Goal: Task Accomplishment & Management: Use online tool/utility

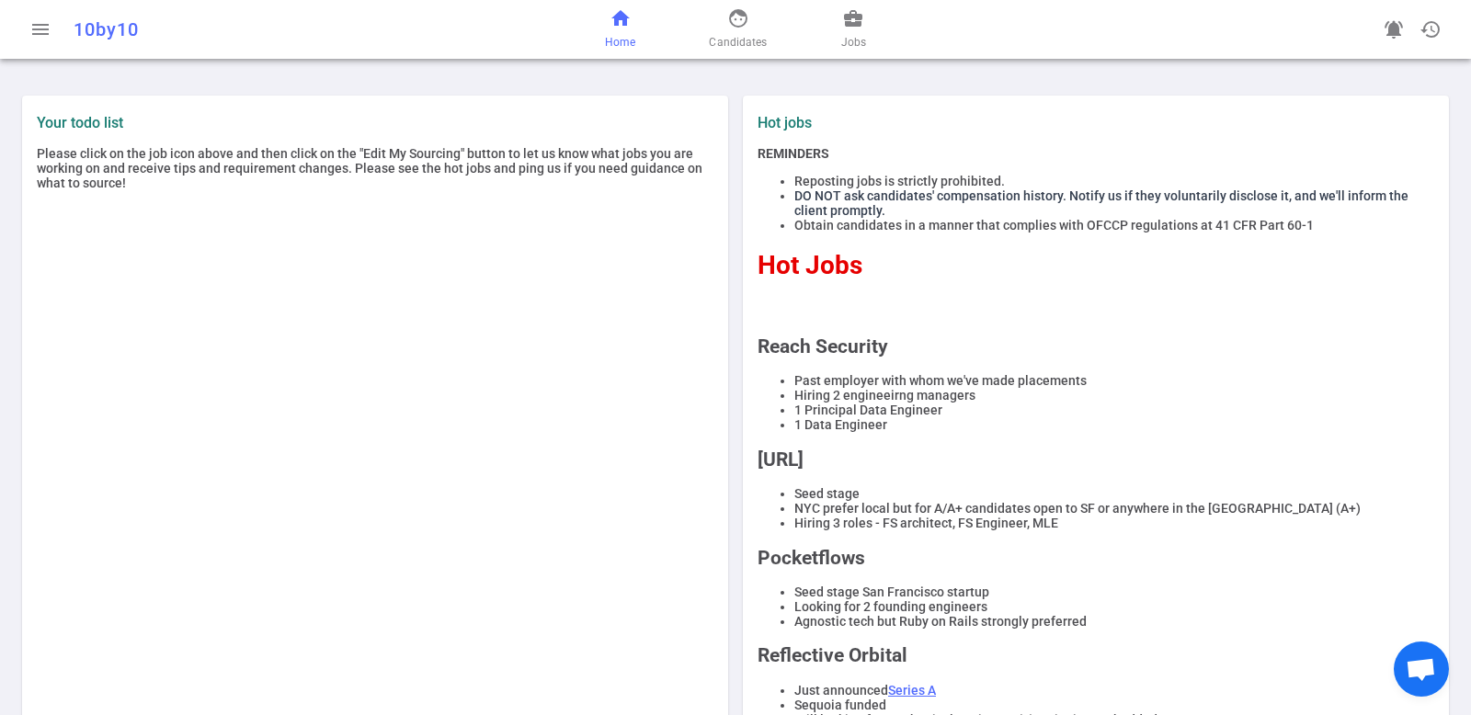
click at [868, 41] on div "home Home face Candidates business_center Jobs" at bounding box center [734, 29] width 475 height 59
click at [855, 30] on link "business_center Jobs" at bounding box center [853, 29] width 25 height 44
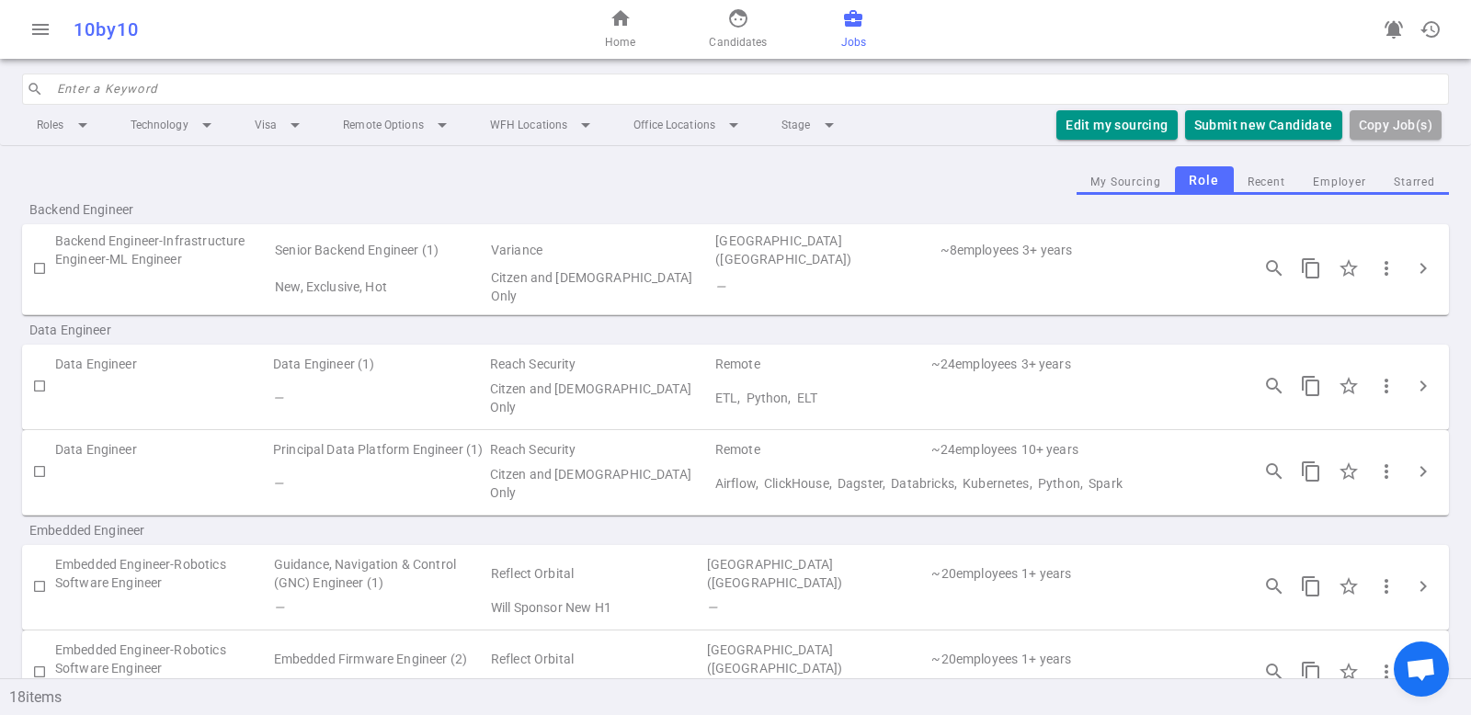
click at [241, 88] on input "search" at bounding box center [747, 88] width 1381 height 29
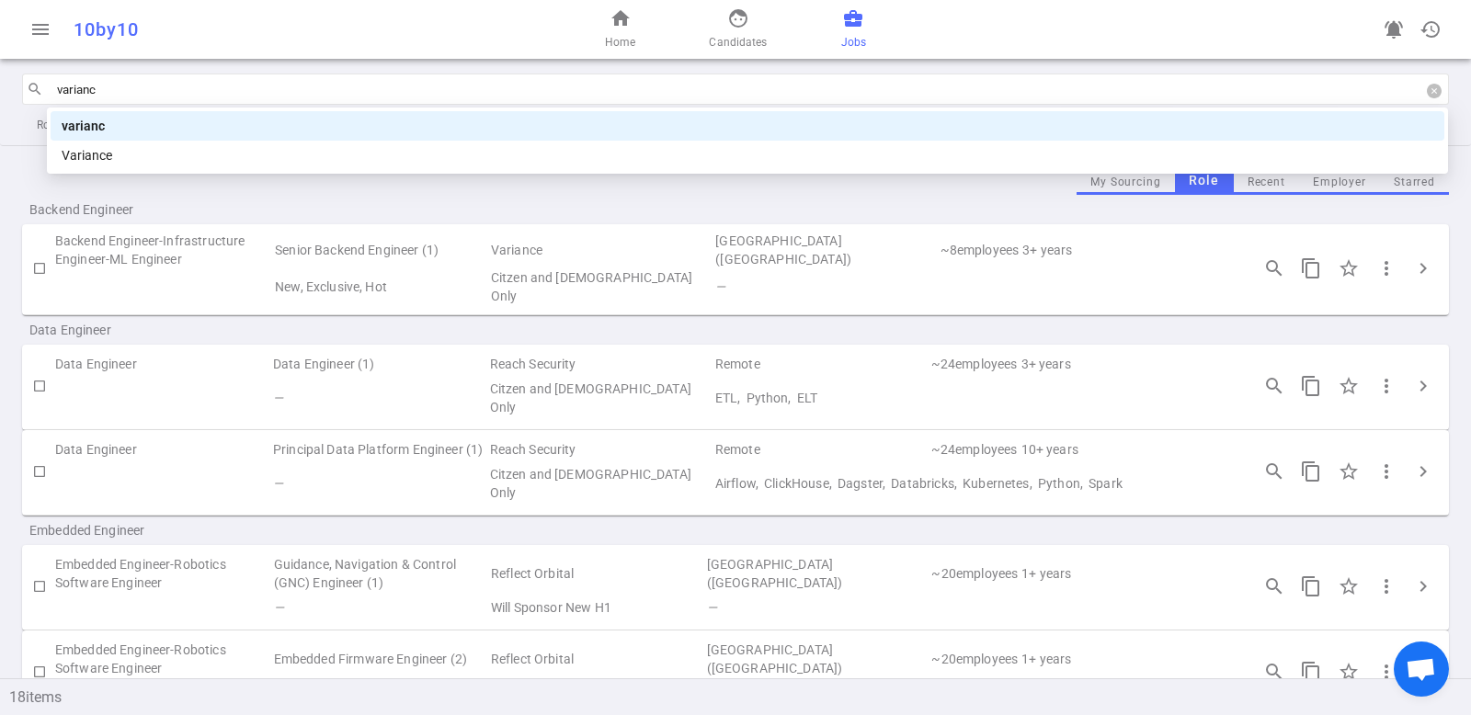
type input "variance"
click at [191, 121] on div "variance" at bounding box center [747, 126] width 1371 height 20
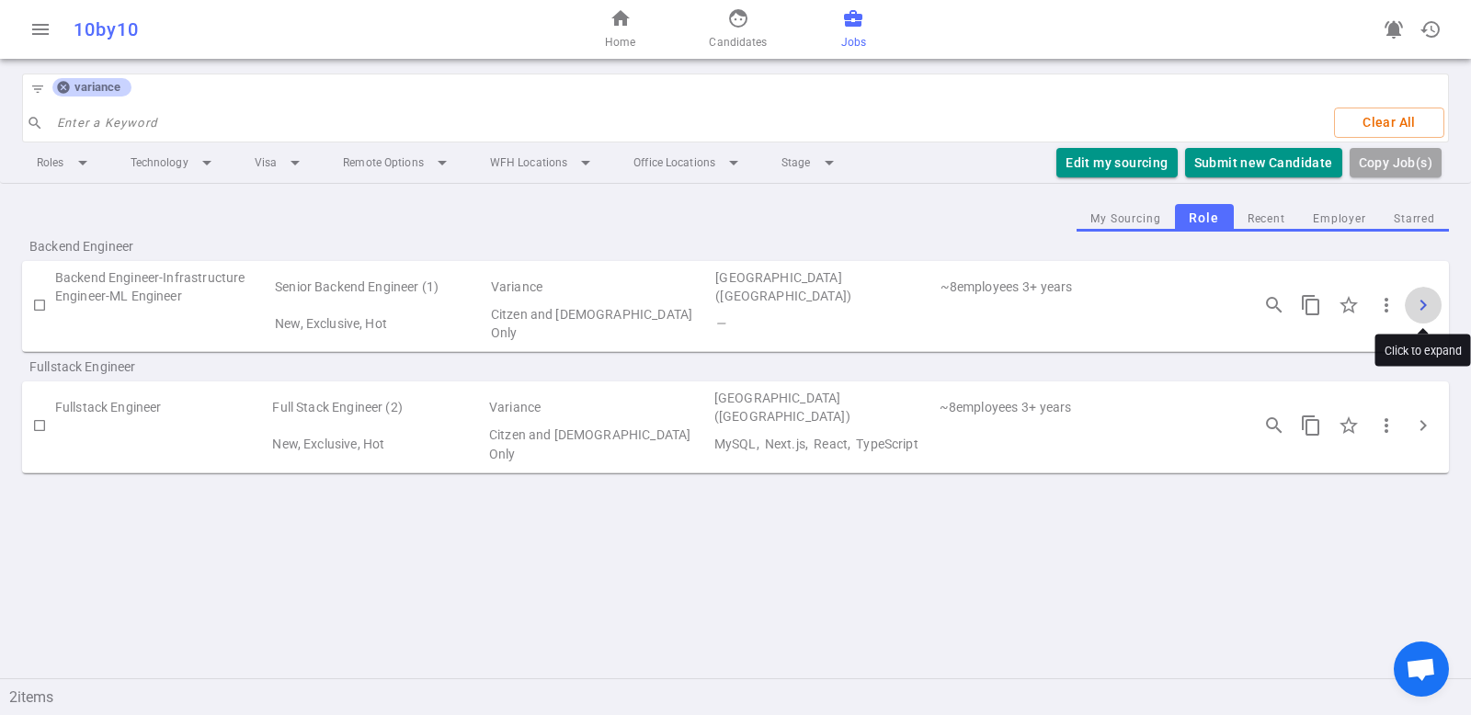
click at [1425, 294] on span "chevron_right" at bounding box center [1423, 305] width 22 height 22
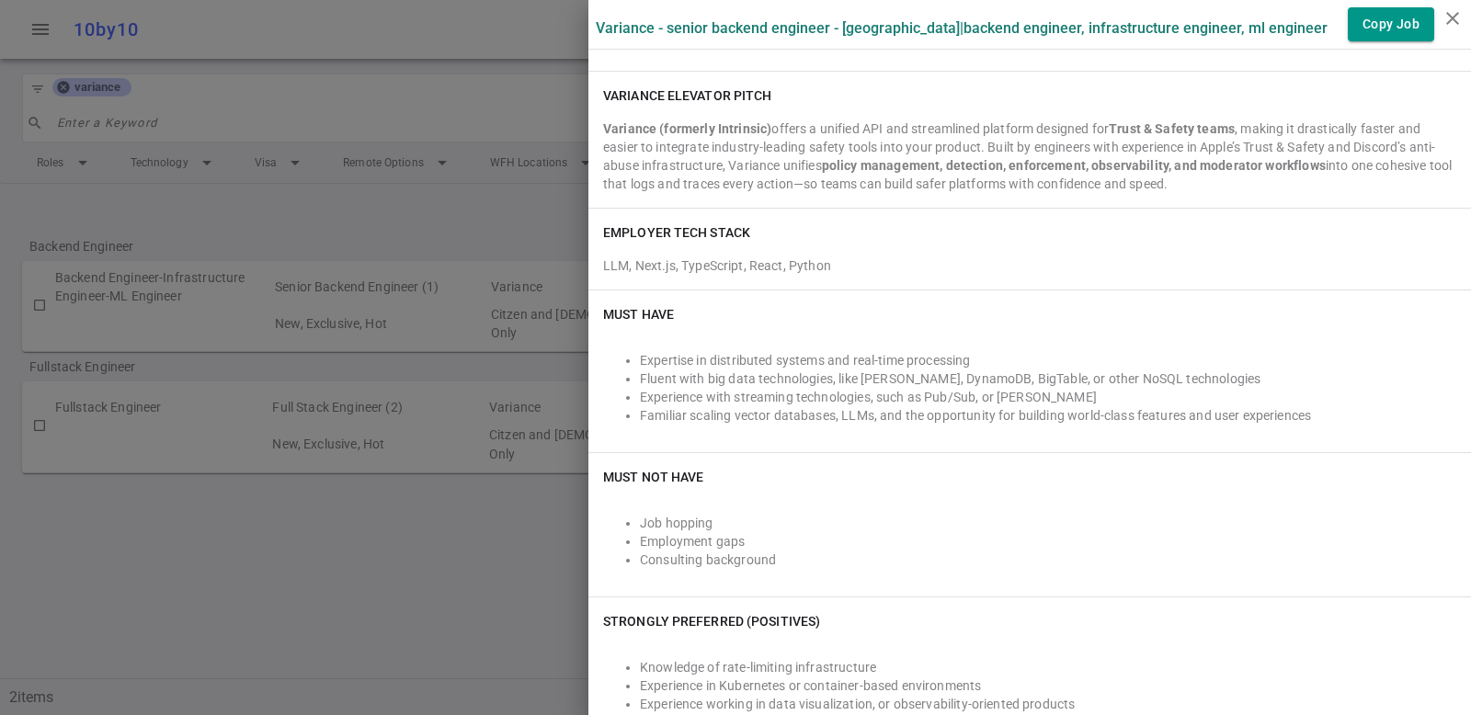
scroll to position [247, 0]
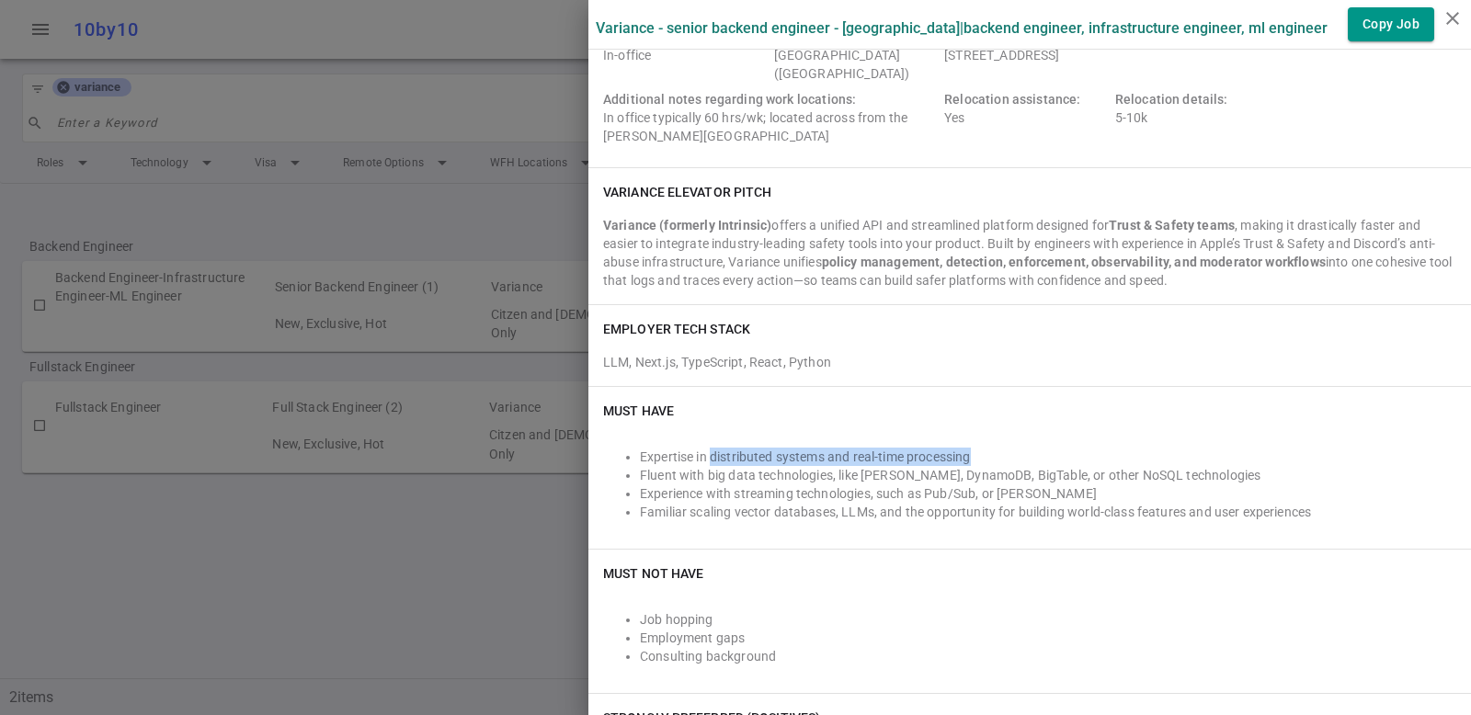
drag, startPoint x: 699, startPoint y: 457, endPoint x: 958, endPoint y: 461, distance: 259.3
click at [958, 461] on li "Expertise in distributed systems and real-time processing" at bounding box center [1048, 457] width 816 height 18
copy li "distributed systems and real-time processing"
